Goal: Task Accomplishment & Management: Manage account settings

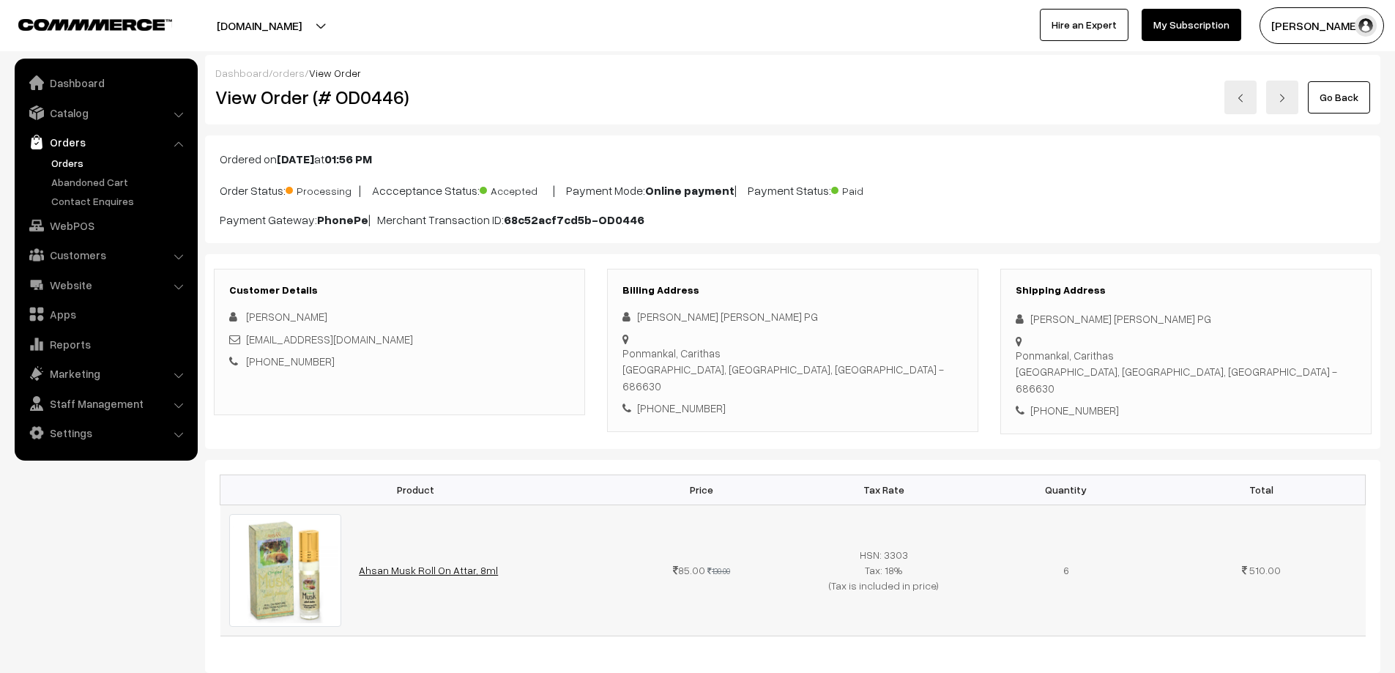
scroll to position [220, 0]
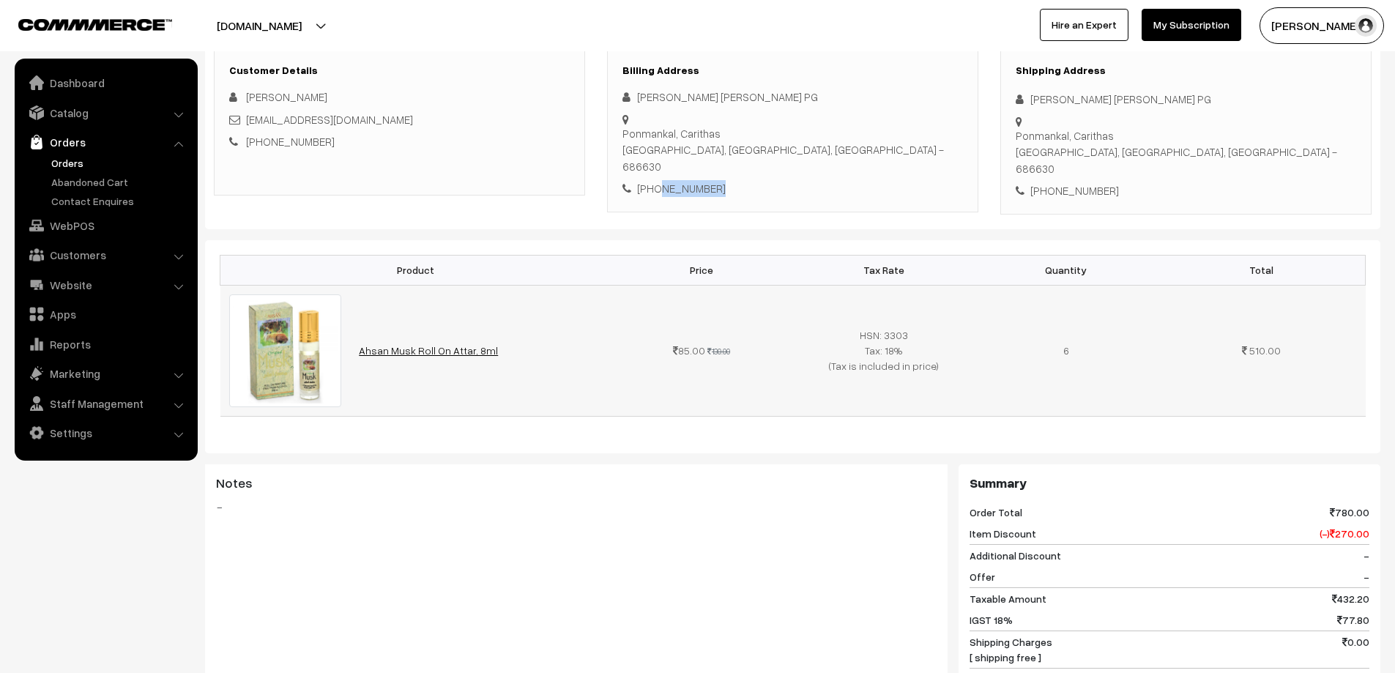
click at [434, 344] on link "Ahsan Musk Roll On Attar, 8ml" at bounding box center [428, 350] width 139 height 12
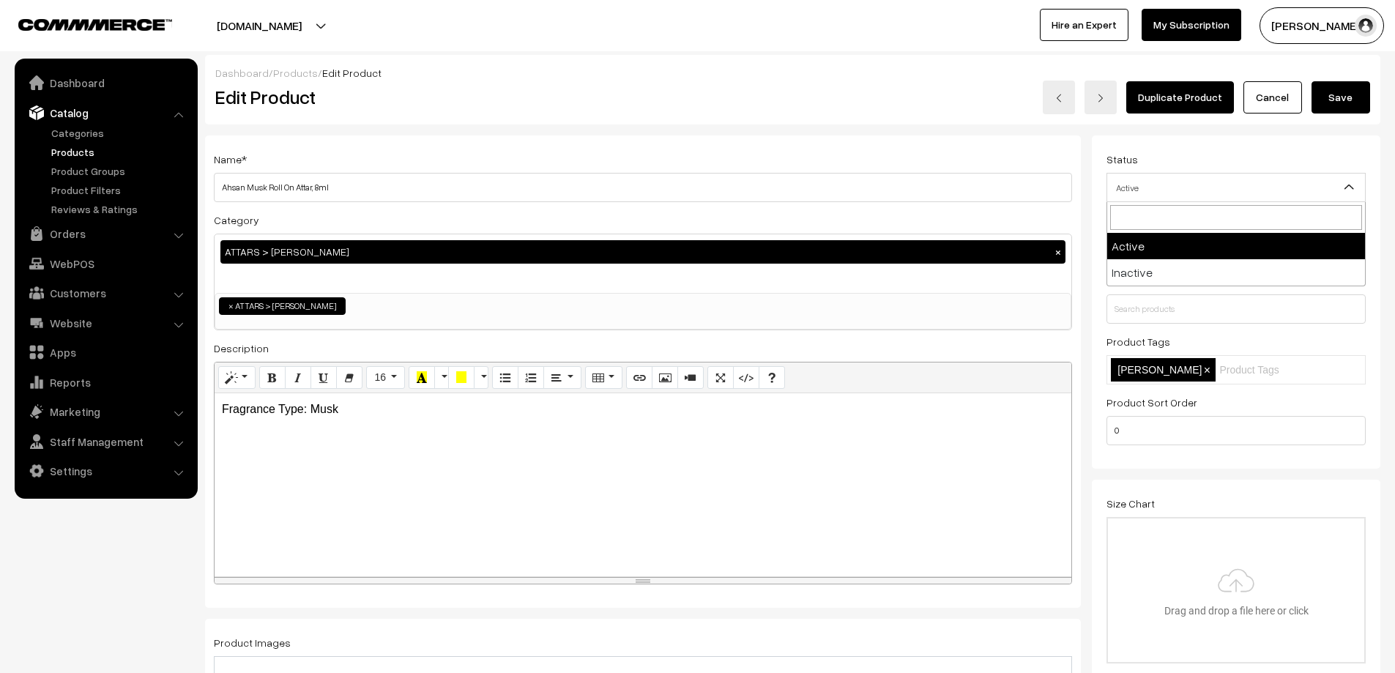
click at [1183, 182] on span "Active" at bounding box center [1236, 188] width 258 height 26
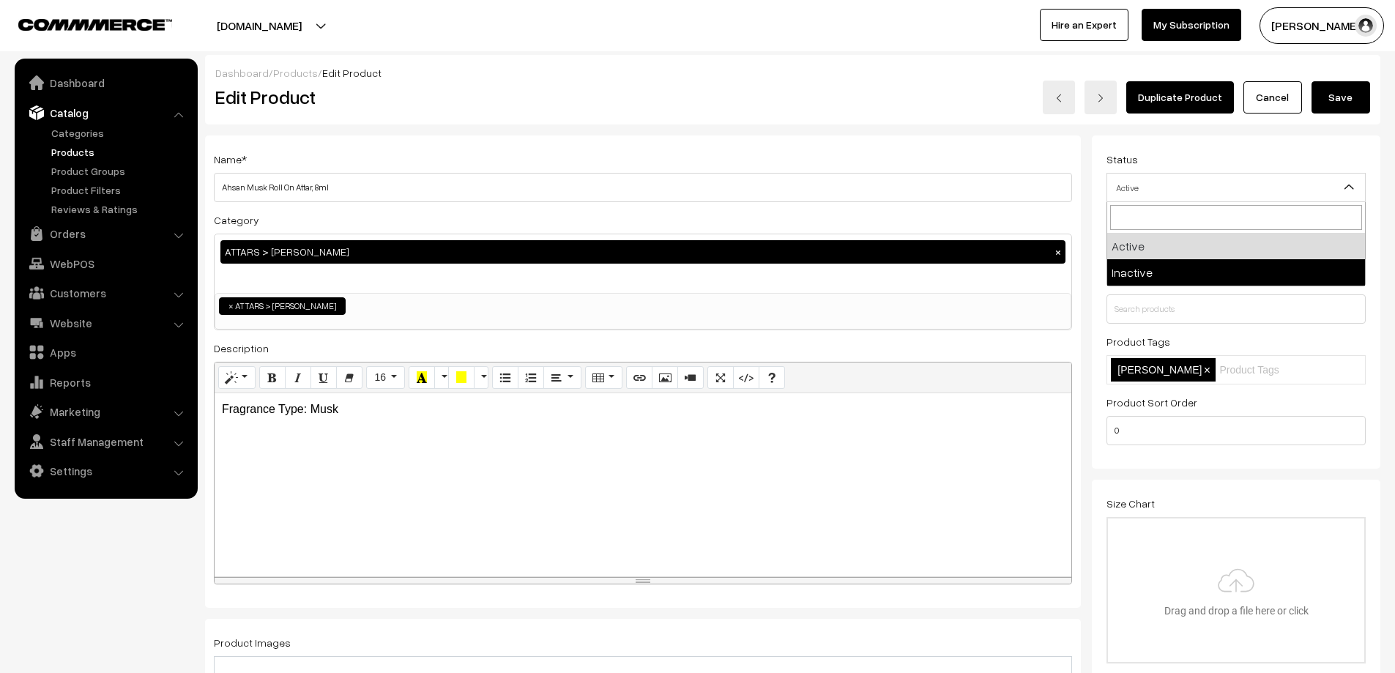
select select "2"
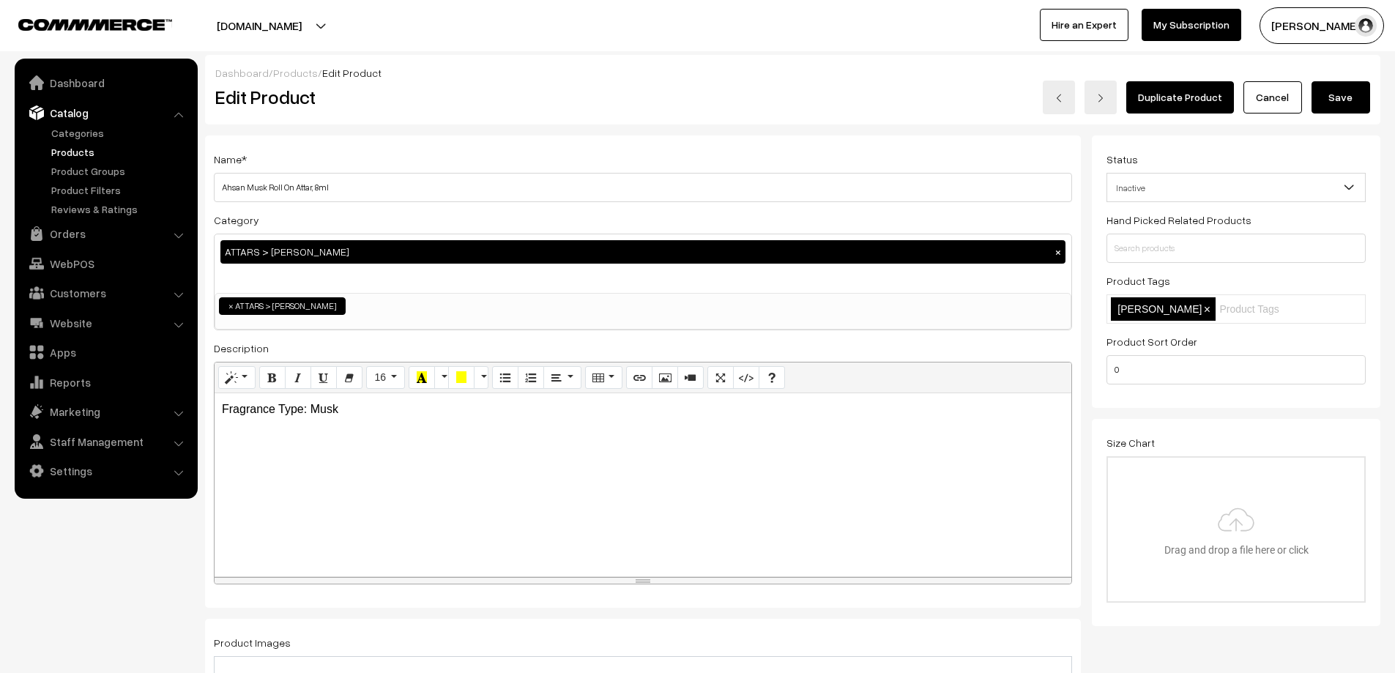
click at [1351, 102] on button "Save" at bounding box center [1341, 97] width 59 height 32
